Goal: Share content

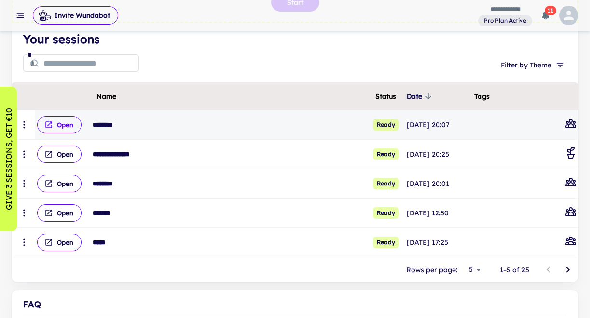
scroll to position [113, 0]
click at [68, 123] on button "Open" at bounding box center [59, 124] width 44 height 17
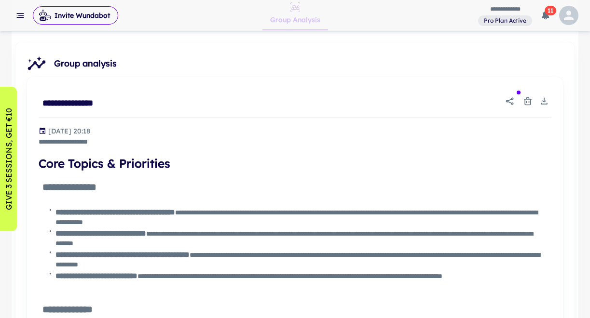
scroll to position [303, 0]
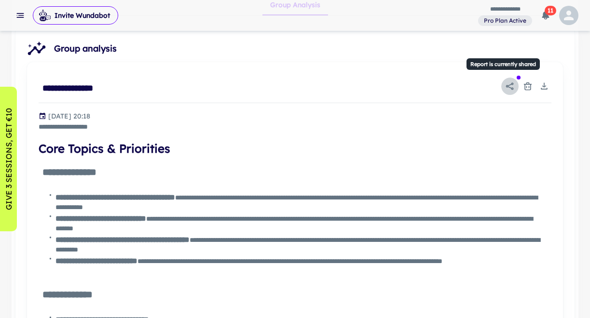
click at [509, 85] on icon "Report is currently shared" at bounding box center [510, 85] width 8 height 7
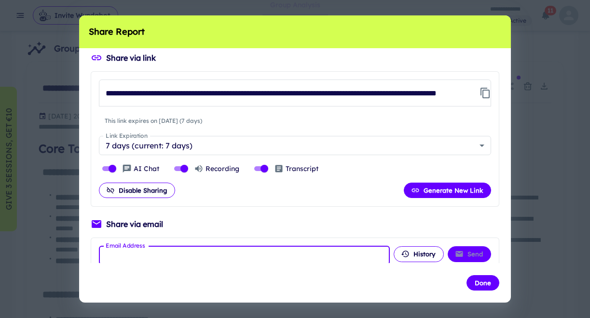
click at [172, 262] on input "Email Address" at bounding box center [244, 255] width 291 height 19
type input "**********"
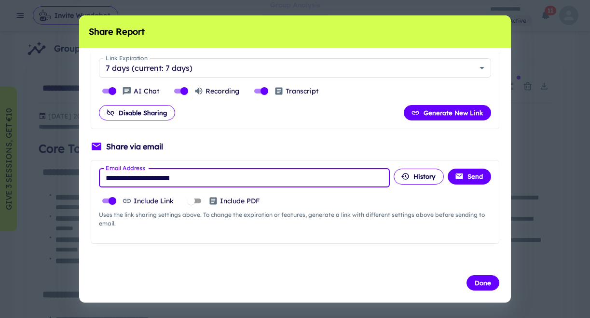
scroll to position [78, 0]
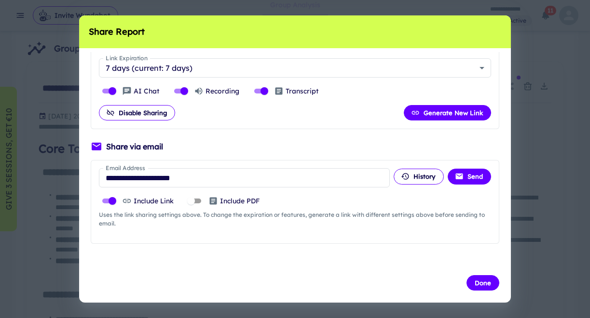
click at [215, 202] on icon at bounding box center [213, 201] width 7 height 7
click at [484, 283] on button "Done" at bounding box center [482, 282] width 33 height 15
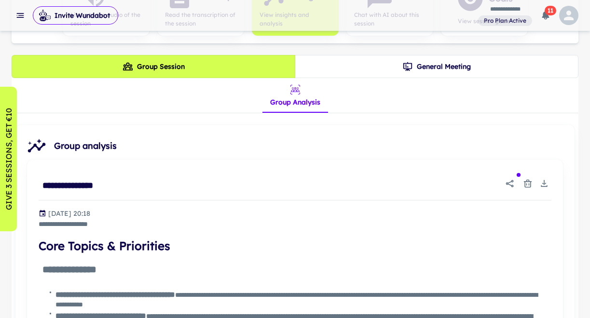
scroll to position [209, 0]
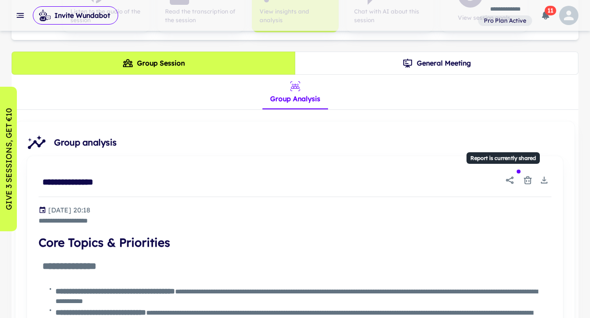
click at [510, 178] on icon "Report is currently shared" at bounding box center [510, 179] width 8 height 7
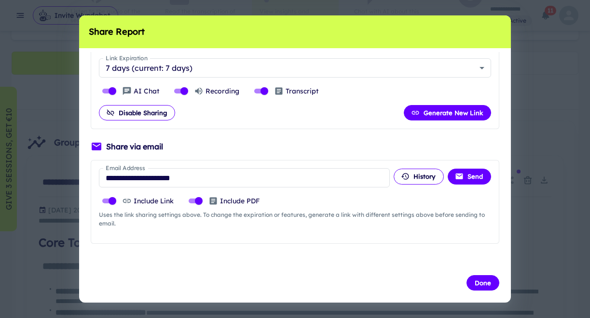
scroll to position [78, 0]
click at [469, 176] on button "Send" at bounding box center [469, 176] width 43 height 15
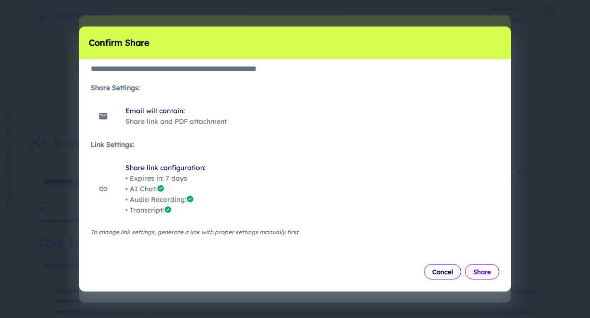
click at [481, 270] on button "Share" at bounding box center [482, 271] width 34 height 15
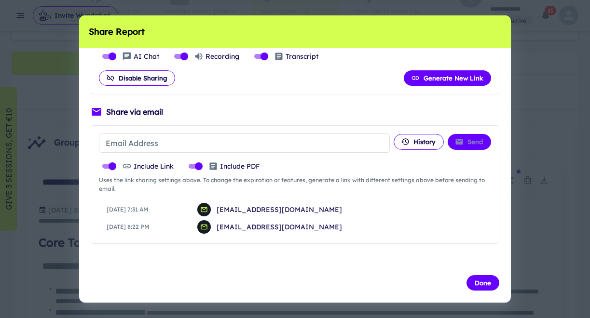
scroll to position [112, 0]
click at [482, 280] on button "Done" at bounding box center [482, 282] width 33 height 15
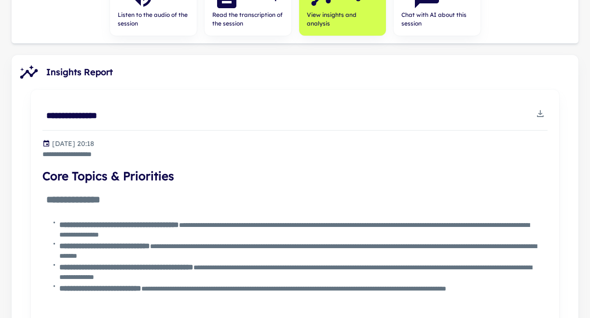
scroll to position [182, 0]
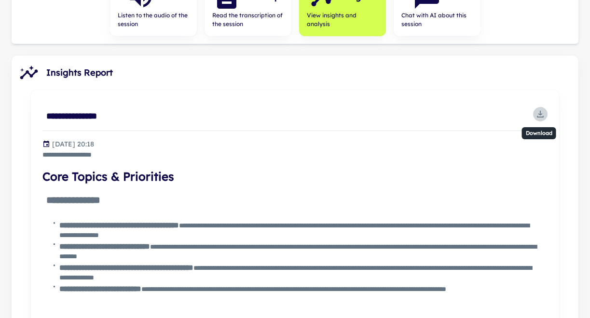
click at [542, 113] on icon "Download" at bounding box center [540, 114] width 4 height 2
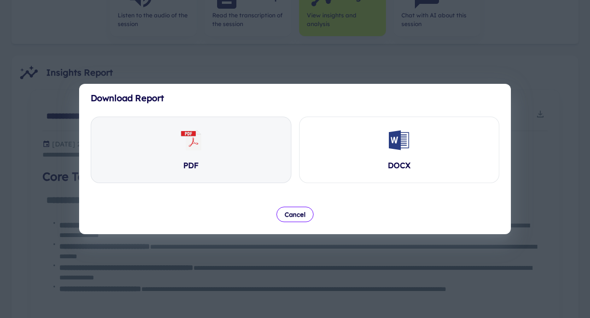
click at [204, 143] on div "PDF" at bounding box center [191, 150] width 200 height 66
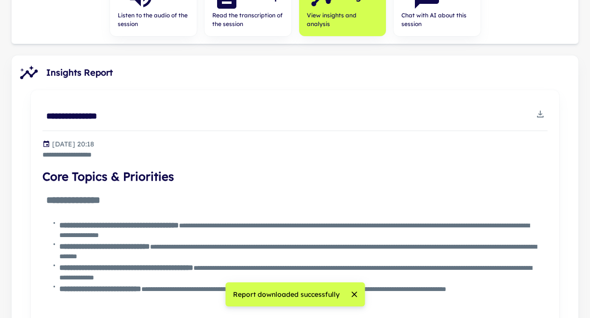
scroll to position [215, 0]
